Goal: Task Accomplishment & Management: Complete application form

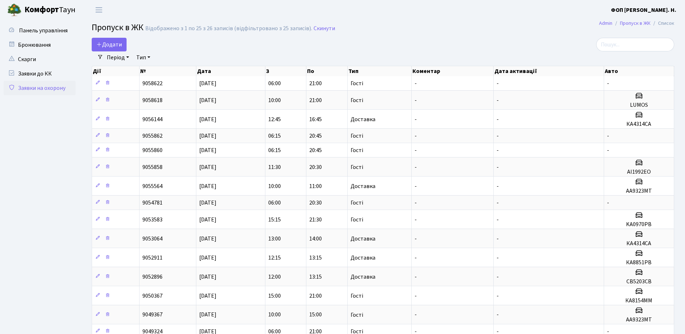
select select "25"
click at [113, 47] on span "Додати" at bounding box center [109, 45] width 26 height 8
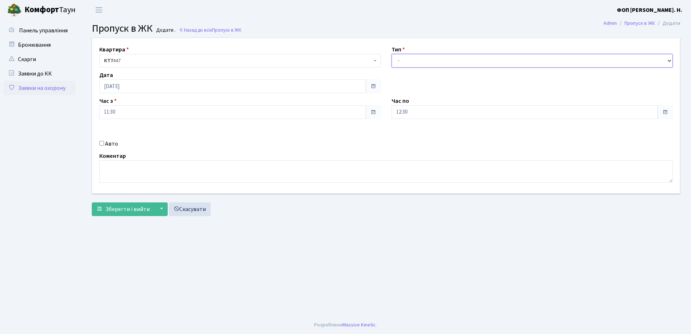
click at [473, 60] on select "- Доставка Таксі Гості Сервіс" at bounding box center [531, 61] width 281 height 14
select select "3"
click at [391, 54] on select "- Доставка Таксі Гості Сервіс" at bounding box center [531, 61] width 281 height 14
click at [418, 112] on input "12:30" at bounding box center [524, 112] width 267 height 14
click at [415, 136] on icon at bounding box center [411, 136] width 19 height 19
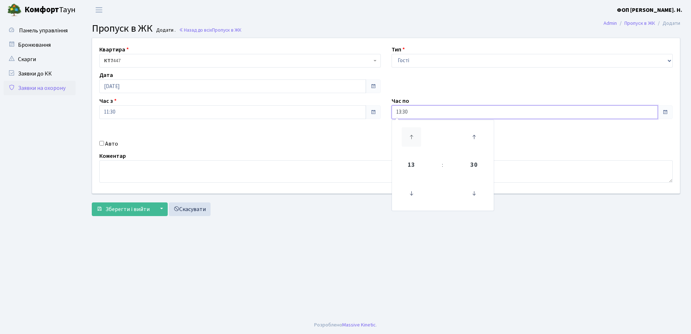
click at [415, 136] on icon at bounding box center [411, 136] width 19 height 19
type input "15:30"
click at [114, 149] on div "Квартира <b>КТ7</b>&nbsp;&nbsp;&nbsp;447 КТ7 447 Тип - Доставка Таксі Гості Сер…" at bounding box center [386, 115] width 598 height 155
click at [114, 145] on label "Авто" at bounding box center [111, 144] width 13 height 9
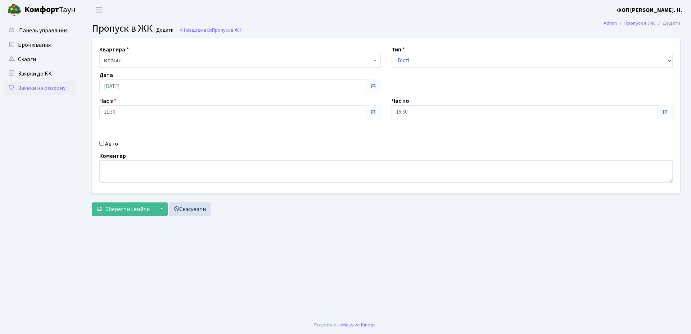
click at [104, 145] on input "Авто" at bounding box center [101, 143] width 5 height 5
checkbox input "true"
paste input "Ка4314са"
type input "Ка4314са"
click at [136, 210] on span "Зберегти і вийти" at bounding box center [127, 209] width 44 height 8
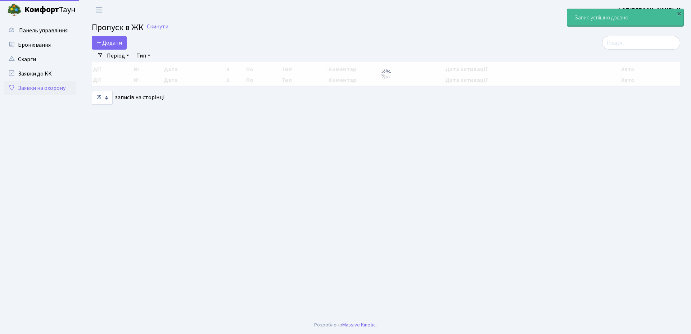
select select "25"
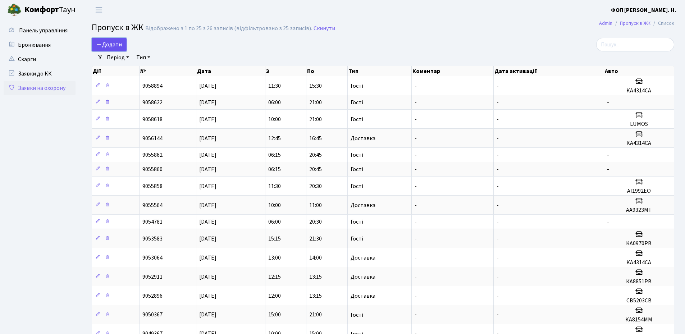
click at [110, 42] on span "Додати" at bounding box center [109, 45] width 26 height 8
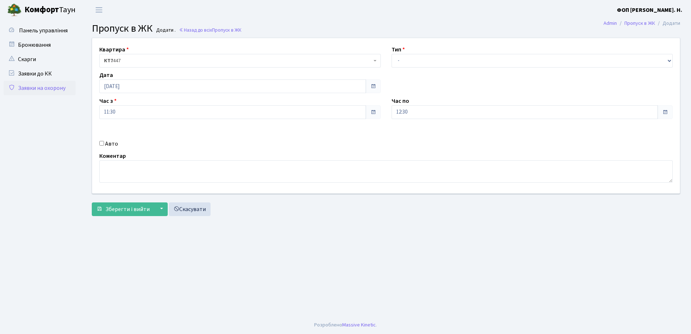
click at [112, 145] on label "Авто" at bounding box center [111, 144] width 13 height 9
click at [104, 145] on input "Авто" at bounding box center [101, 143] width 5 height 5
checkbox input "true"
click at [412, 139] on input "text" at bounding box center [531, 138] width 281 height 14
type input "аа5443yb"
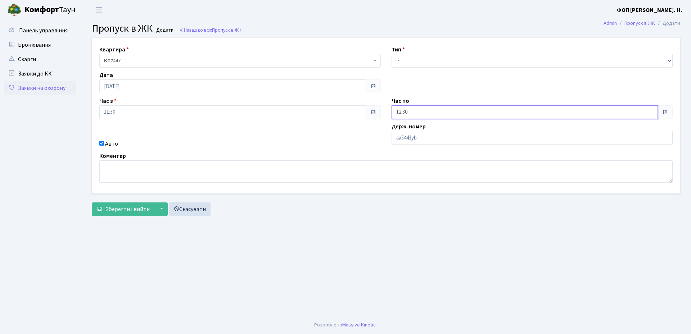
click at [415, 114] on input "12:30" at bounding box center [524, 112] width 267 height 14
click at [414, 138] on icon at bounding box center [411, 136] width 19 height 19
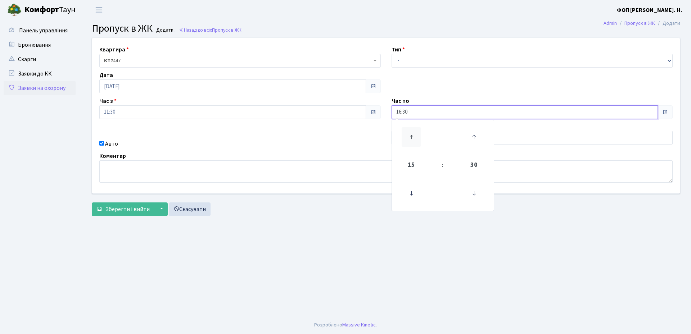
click at [414, 138] on icon at bounding box center [411, 136] width 19 height 19
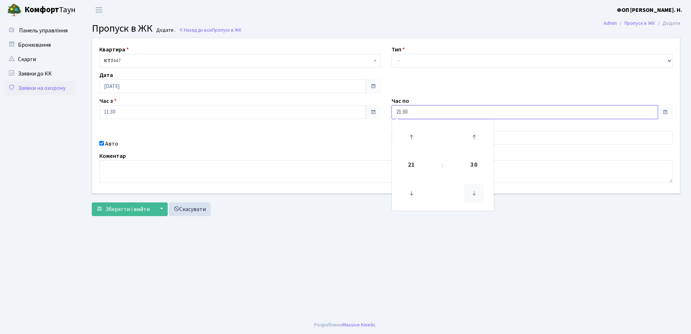
click at [474, 193] on icon at bounding box center [473, 193] width 19 height 19
click at [474, 195] on icon at bounding box center [473, 193] width 19 height 19
type input "21:00"
click at [424, 60] on select "- Доставка Таксі Гості Сервіс" at bounding box center [531, 61] width 281 height 14
select select "3"
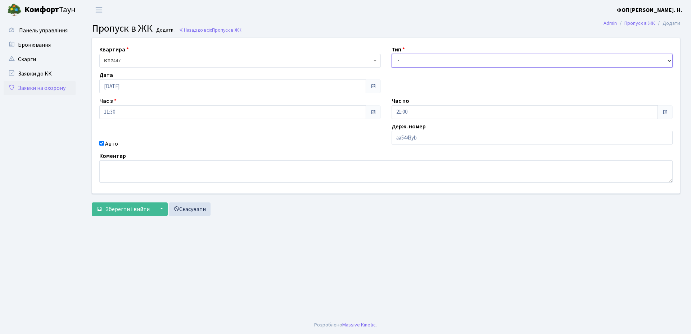
click at [391, 54] on select "- Доставка Таксі Гості Сервіс" at bounding box center [531, 61] width 281 height 14
click at [122, 212] on span "Зберегти і вийти" at bounding box center [127, 209] width 44 height 8
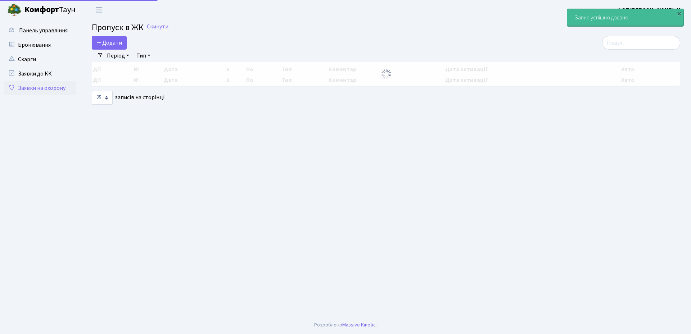
select select "25"
